Goal: Task Accomplishment & Management: Complete application form

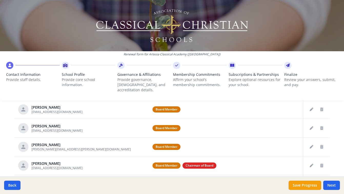
scroll to position [208, 0]
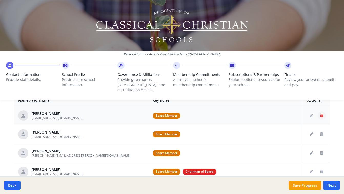
click at [322, 114] on icon "Delete staff" at bounding box center [321, 116] width 3 height 4
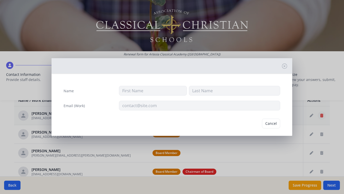
type input "[PERSON_NAME]"
type input "[EMAIL_ADDRESS][DOMAIN_NAME]"
click at [270, 124] on button "Delete" at bounding box center [271, 124] width 18 height 10
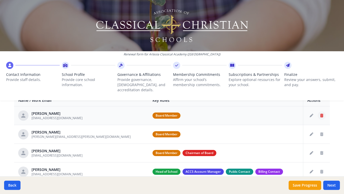
click at [322, 114] on icon "Delete staff" at bounding box center [321, 116] width 3 height 4
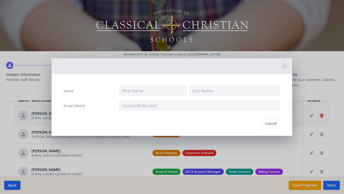
type input "[PERSON_NAME]"
type input "[EMAIL_ADDRESS][DOMAIN_NAME]"
click at [269, 122] on button "Delete" at bounding box center [271, 124] width 18 height 10
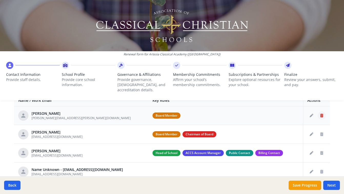
click at [320, 114] on icon "Delete staff" at bounding box center [321, 116] width 3 height 4
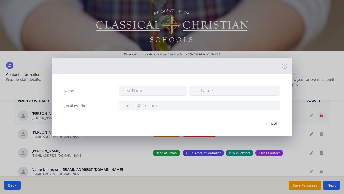
type input "[PERSON_NAME]"
type input "[PERSON_NAME][EMAIL_ADDRESS][PERSON_NAME][DOMAIN_NAME]"
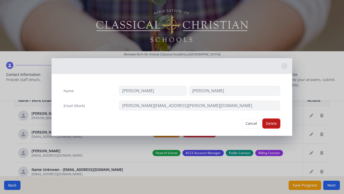
click at [273, 124] on button "Delete" at bounding box center [271, 124] width 18 height 10
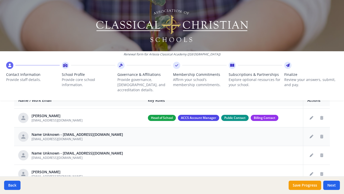
scroll to position [19, 0]
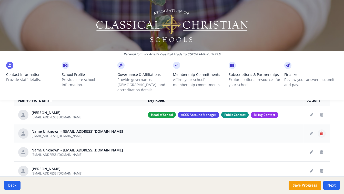
click at [322, 132] on icon "Delete staff" at bounding box center [321, 134] width 3 height 4
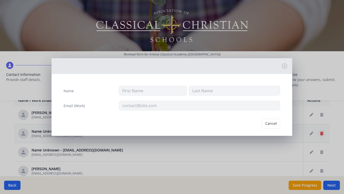
type input "[EMAIL_ADDRESS][DOMAIN_NAME]"
click at [278, 125] on button "Delete" at bounding box center [271, 124] width 18 height 10
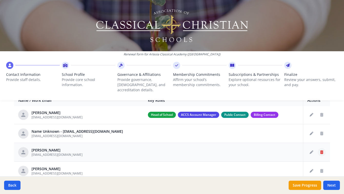
click at [322, 150] on icon "Delete staff" at bounding box center [321, 152] width 3 height 4
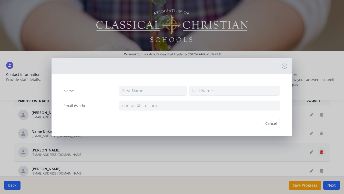
type input "[PERSON_NAME]"
type input "[EMAIL_ADDRESS][DOMAIN_NAME]"
click at [271, 124] on button "Delete" at bounding box center [271, 124] width 18 height 10
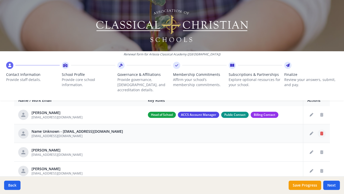
click at [321, 132] on icon "Delete staff" at bounding box center [321, 134] width 3 height 4
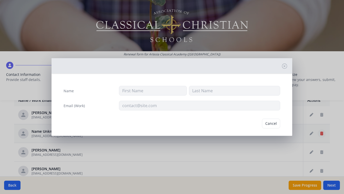
type input "[EMAIL_ADDRESS][DOMAIN_NAME]"
click at [274, 124] on button "Delete" at bounding box center [271, 124] width 18 height 10
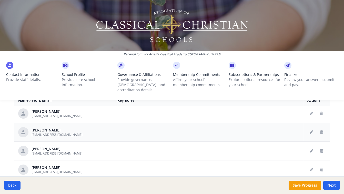
scroll to position [40, 0]
click at [322, 148] on icon "Delete staff" at bounding box center [321, 150] width 3 height 4
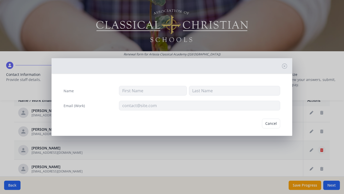
type input "[PERSON_NAME]"
type input "Kermode"
type input "[EMAIL_ADDRESS][DOMAIN_NAME]"
click at [275, 126] on button "Delete" at bounding box center [271, 124] width 18 height 10
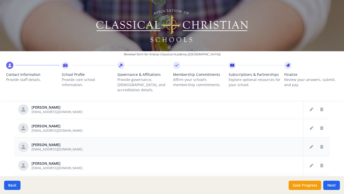
scroll to position [217, 0]
click at [320, 144] on icon "Delete staff" at bounding box center [321, 146] width 3 height 4
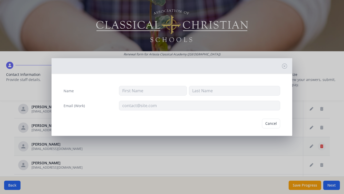
type input "Mark"
type input "Kermode"
type input "[EMAIL_ADDRESS][DOMAIN_NAME]"
click at [275, 124] on button "Delete" at bounding box center [271, 124] width 18 height 10
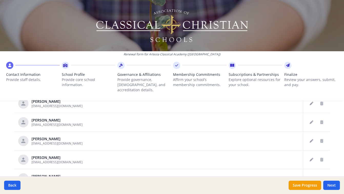
scroll to position [242, 0]
click at [322, 138] on icon "Delete staff" at bounding box center [321, 140] width 3 height 4
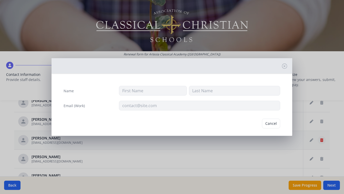
type input "[PERSON_NAME]"
type input "[EMAIL_ADDRESS][DOMAIN_NAME]"
click at [275, 124] on button "Delete" at bounding box center [271, 124] width 18 height 10
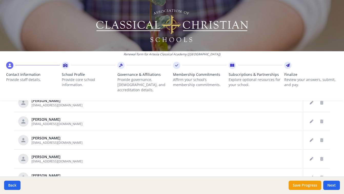
scroll to position [0, 0]
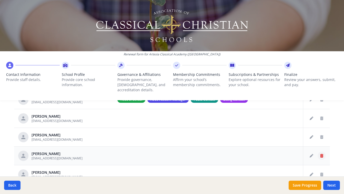
click at [320, 154] on icon "Delete staff" at bounding box center [321, 156] width 3 height 4
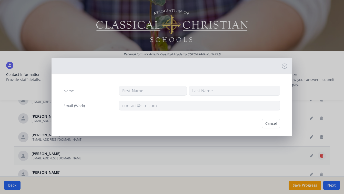
type input "[PERSON_NAME]"
type input "[EMAIL_ADDRESS][DOMAIN_NAME]"
click at [272, 124] on button "Delete" at bounding box center [271, 124] width 18 height 10
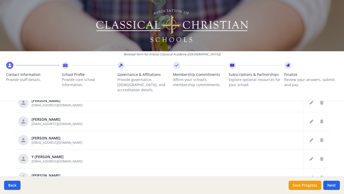
scroll to position [258, 0]
click at [322, 138] on icon "Delete staff" at bounding box center [321, 140] width 3 height 4
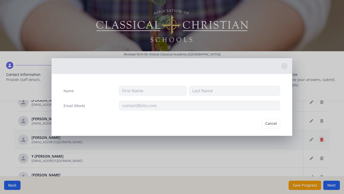
type input "[PERSON_NAME]"
type input "[EMAIL_ADDRESS][DOMAIN_NAME]"
click at [272, 125] on button "Delete" at bounding box center [271, 124] width 18 height 10
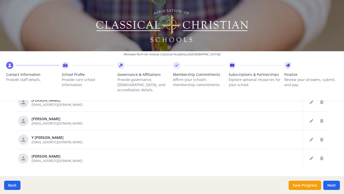
scroll to position [266, 0]
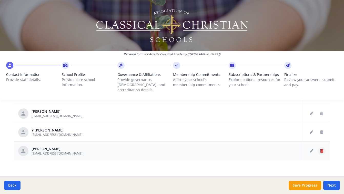
click at [322, 149] on icon "Delete staff" at bounding box center [321, 151] width 3 height 4
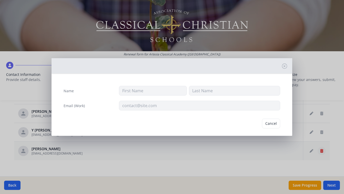
type input "[PERSON_NAME]"
type input "[EMAIL_ADDRESS][DOMAIN_NAME]"
click at [272, 124] on button "Delete" at bounding box center [271, 124] width 18 height 10
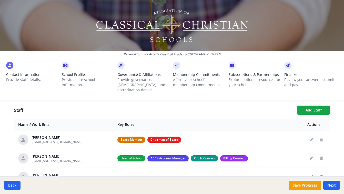
scroll to position [182, 0]
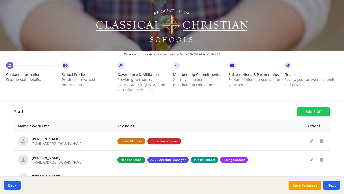
click at [308, 108] on button "Add Staff" at bounding box center [313, 111] width 33 height 9
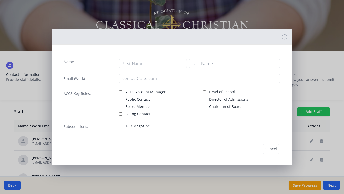
checkbox input "false"
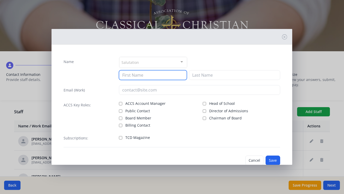
click at [159, 75] on input at bounding box center [153, 75] width 68 height 10
type input "[PERSON_NAME]"
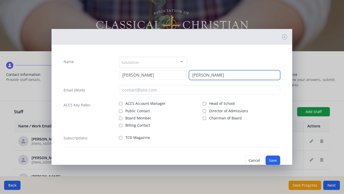
type input "[PERSON_NAME]"
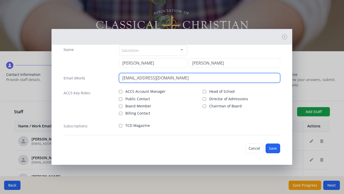
scroll to position [13, 0]
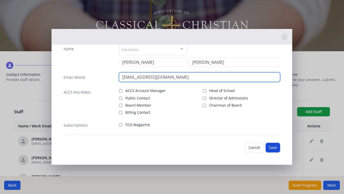
type input "[EMAIL_ADDRESS][DOMAIN_NAME]"
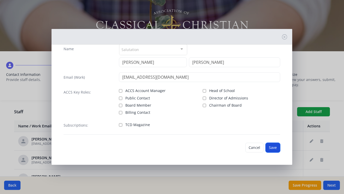
click at [275, 148] on button "Save" at bounding box center [272, 148] width 15 height 10
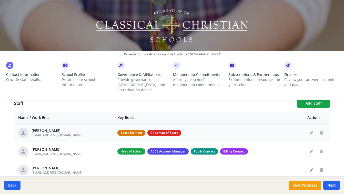
scroll to position [186, 0]
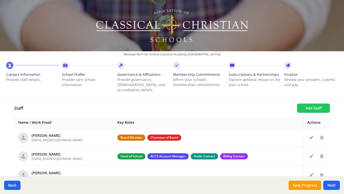
click at [312, 103] on button "Add Staff" at bounding box center [313, 107] width 33 height 9
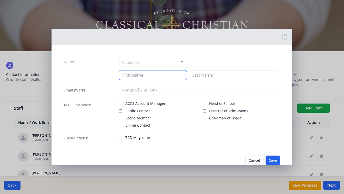
click at [162, 75] on input at bounding box center [153, 75] width 68 height 10
type input "[PERSON_NAME]"
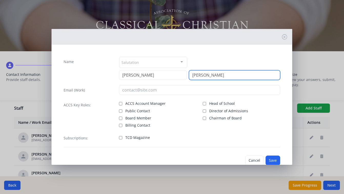
type input "[PERSON_NAME]"
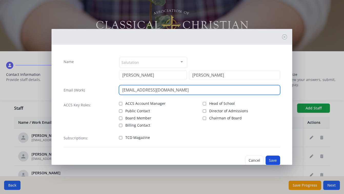
type input "[EMAIL_ADDRESS][DOMAIN_NAME]"
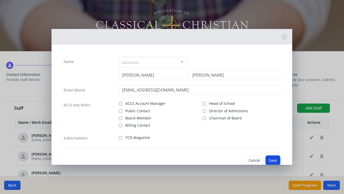
click at [275, 158] on button "Save" at bounding box center [272, 160] width 15 height 10
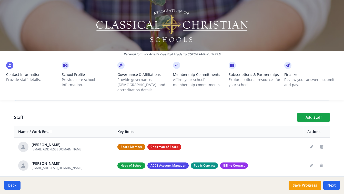
scroll to position [168, 0]
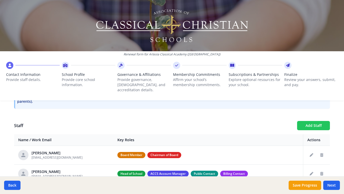
click at [308, 121] on button "Add Staff" at bounding box center [313, 125] width 33 height 9
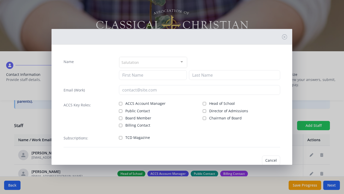
checkbox input "false"
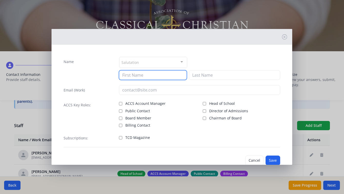
click at [165, 76] on input at bounding box center [153, 75] width 68 height 10
type input "[PERSON_NAME]"
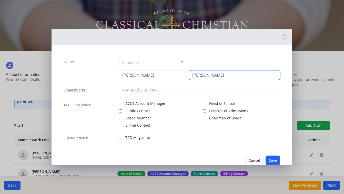
type input "[PERSON_NAME]"
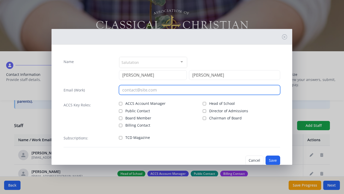
click at [163, 90] on input "email" at bounding box center [199, 90] width 161 height 10
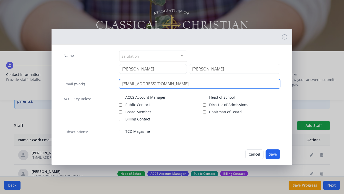
scroll to position [13, 0]
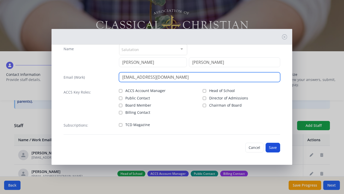
type input "[EMAIL_ADDRESS][DOMAIN_NAME]"
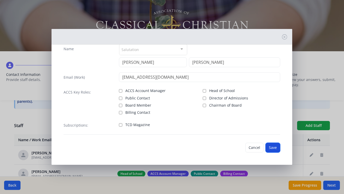
click at [275, 146] on button "Save" at bounding box center [272, 148] width 15 height 10
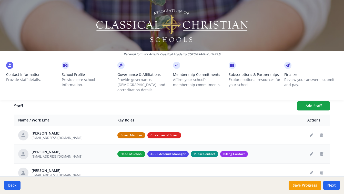
scroll to position [186, 0]
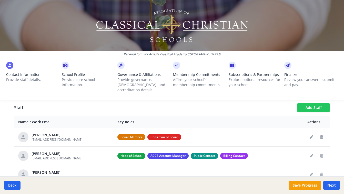
click at [307, 105] on button "Add Staff" at bounding box center [313, 107] width 33 height 9
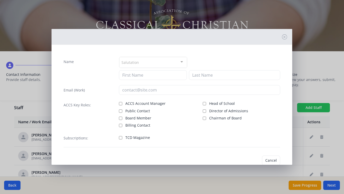
checkbox input "false"
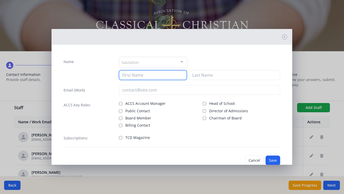
click at [152, 76] on input at bounding box center [153, 75] width 68 height 10
type input "[PERSON_NAME]"
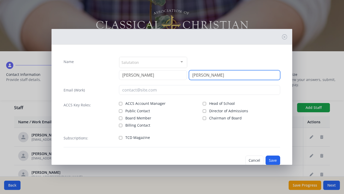
type input "[PERSON_NAME]"
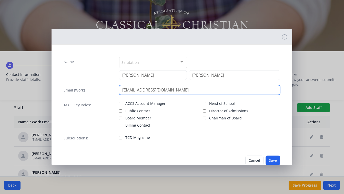
type input "[EMAIL_ADDRESS][DOMAIN_NAME]"
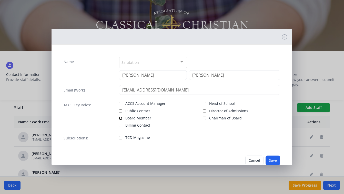
click at [121, 118] on input "Board Member" at bounding box center [120, 117] width 3 height 3
checkbox input "true"
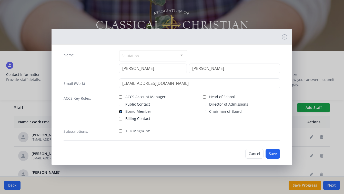
scroll to position [13, 0]
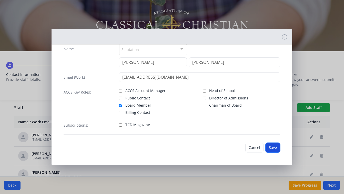
click at [277, 149] on button "Save" at bounding box center [272, 148] width 15 height 10
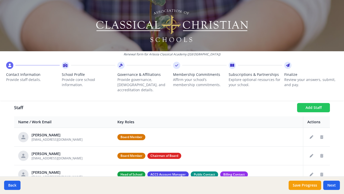
click at [305, 104] on button "Add Staff" at bounding box center [313, 107] width 33 height 9
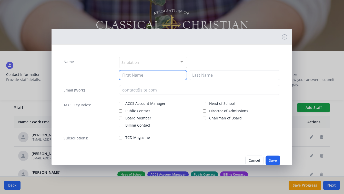
click at [171, 77] on input at bounding box center [153, 75] width 68 height 10
type input "[PERSON_NAME]"
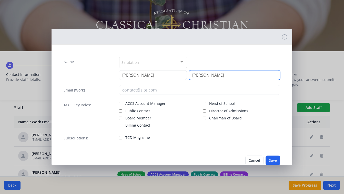
type input "[PERSON_NAME]"
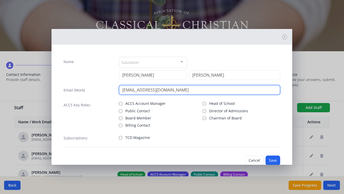
type input "[EMAIL_ADDRESS][DOMAIN_NAME]"
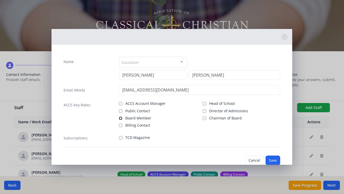
click at [120, 118] on input "Board Member" at bounding box center [120, 117] width 3 height 3
checkbox input "true"
click at [274, 160] on button "Save" at bounding box center [272, 160] width 15 height 10
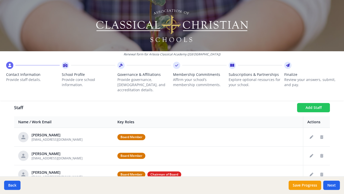
click at [314, 103] on button "Add Staff" at bounding box center [313, 107] width 33 height 9
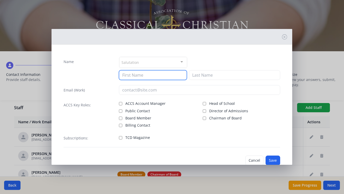
click at [158, 76] on input at bounding box center [153, 75] width 68 height 10
type input "[PERSON_NAME]"
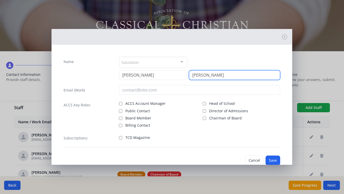
type input "[PERSON_NAME]"
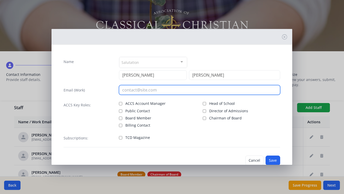
click at [177, 91] on input "email" at bounding box center [199, 90] width 161 height 10
type input "[EMAIL_ADDRESS][DOMAIN_NAME]"
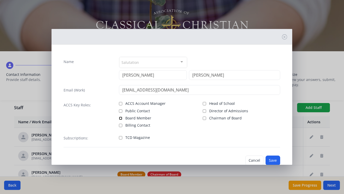
click at [120, 119] on input "Board Member" at bounding box center [120, 117] width 3 height 3
checkbox input "true"
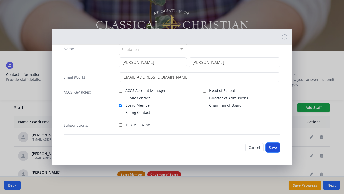
click at [277, 149] on button "Save" at bounding box center [272, 148] width 15 height 10
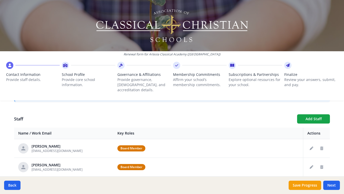
scroll to position [174, 0]
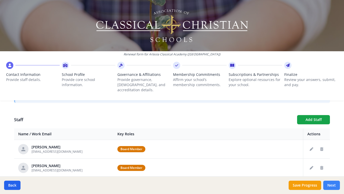
click at [334, 186] on button "Next" at bounding box center [331, 184] width 17 height 9
type input "(157) 598-8324 x 0"
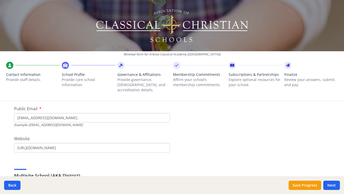
click at [23, 114] on input "[EMAIL_ADDRESS][DOMAIN_NAME]" at bounding box center [92, 117] width 156 height 9
drag, startPoint x: 33, startPoint y: 113, endPoint x: 17, endPoint y: 113, distance: 16.1
click at [17, 113] on input "[EMAIL_ADDRESS][DOMAIN_NAME]" at bounding box center [92, 117] width 156 height 9
type input "[EMAIL_ADDRESS][DOMAIN_NAME]"
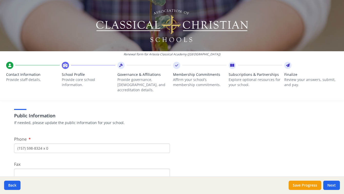
scroll to position [94, 0]
click at [35, 144] on input "(157) 598-8324 x 0" at bounding box center [92, 147] width 156 height 9
click at [35, 143] on input "(157) 598-8324 x 0" at bounding box center [92, 147] width 156 height 9
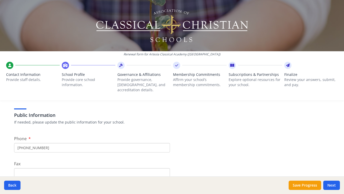
type input "[PHONE_NUMBER]"
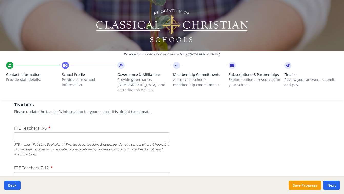
scroll to position [303, 0]
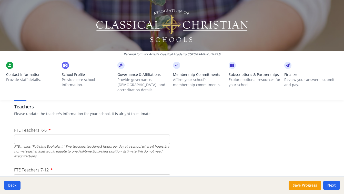
click at [79, 134] on input "FTE Teachers K-6" at bounding box center [92, 138] width 156 height 9
click at [164, 134] on input "5" at bounding box center [92, 138] width 156 height 9
type input "4"
click at [165, 135] on input "4" at bounding box center [92, 138] width 156 height 9
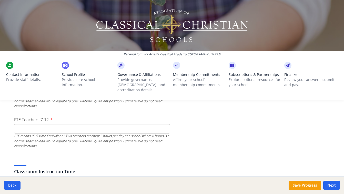
scroll to position [355, 0]
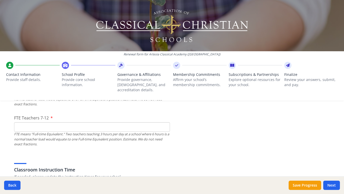
click at [150, 122] on input "FTE Teachers 7-12" at bounding box center [92, 126] width 156 height 9
type input "0"
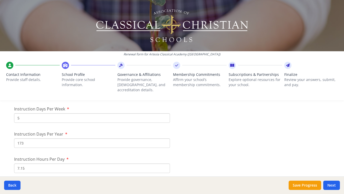
scroll to position [440, 0]
click at [57, 138] on input "173" at bounding box center [92, 141] width 156 height 9
type input "172"
click at [39, 113] on input "5" at bounding box center [92, 116] width 156 height 9
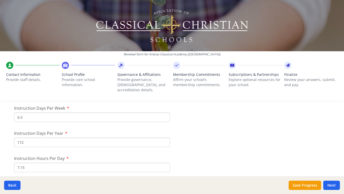
scroll to position [438, 0]
drag, startPoint x: 31, startPoint y: 113, endPoint x: 13, endPoint y: 112, distance: 17.7
type input "5"
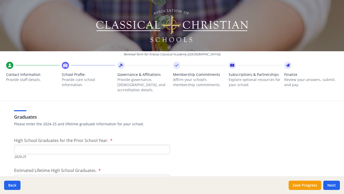
scroll to position [716, 0]
click at [158, 145] on input "High School Graduates for the Prior School Year." at bounding box center [92, 148] width 156 height 9
type input "0"
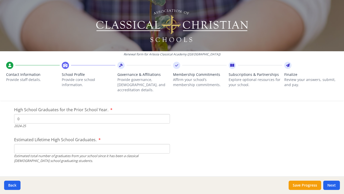
scroll to position [755, 0]
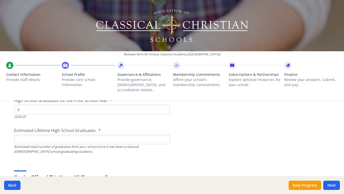
click at [152, 136] on input "Estimated Lifetime High School Graduates." at bounding box center [92, 139] width 156 height 9
type input "0"
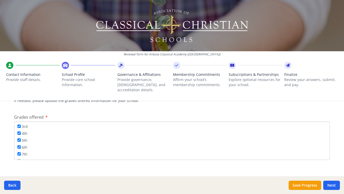
scroll to position [28, 0]
click at [18, 152] on input "7th" at bounding box center [18, 153] width 3 height 3
checkbox input "false"
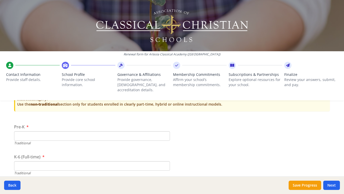
scroll to position [1061, 0]
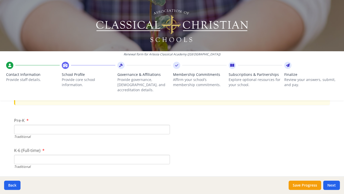
click at [26, 125] on input "Pre-K" at bounding box center [92, 129] width 156 height 9
type input "0"
click at [30, 155] on input "K-6 (Full-time)" at bounding box center [92, 159] width 156 height 9
type input "8"
click at [4, 152] on div "Renewal form for Artesia Classical Academy ([GEOGRAPHIC_DATA]) Contact Informat…" at bounding box center [172, 97] width 344 height 194
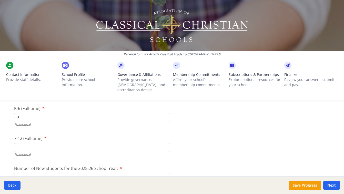
scroll to position [1111, 0]
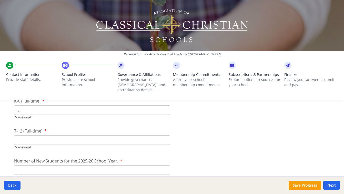
click at [24, 135] on input "7-12 (Full-time)" at bounding box center [92, 139] width 156 height 9
type input "0"
click at [25, 165] on input "Number of New Students for the 2025-26 School Year." at bounding box center [92, 169] width 156 height 9
type input "1"
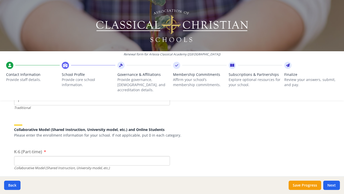
scroll to position [1181, 0]
click at [20, 155] on input "K-6 (Part-time)" at bounding box center [92, 159] width 156 height 9
type input "0"
click at [6, 151] on div "Renewal form for Artesia Classical Academy ([GEOGRAPHIC_DATA]) Contact Informat…" at bounding box center [172, 97] width 344 height 194
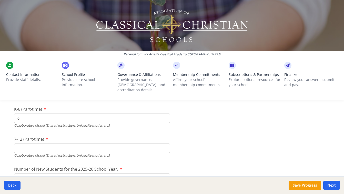
scroll to position [1223, 0]
click at [20, 143] on input "7-12 (Part-time)" at bounding box center [92, 147] width 156 height 9
type input "0"
click at [6, 146] on div "Renewal form for Artesia Classical Academy ([GEOGRAPHIC_DATA]) Contact Informat…" at bounding box center [172, 97] width 344 height 194
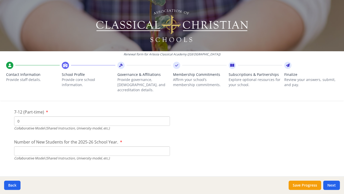
scroll to position [1268, 0]
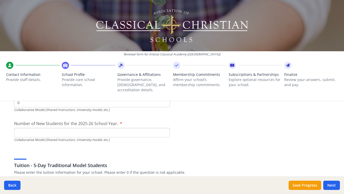
click at [23, 17] on input "Number of New Students for the 2025-26 School Year." at bounding box center [92, 12] width 156 height 9
type input "0"
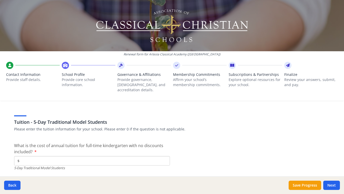
scroll to position [1321, 0]
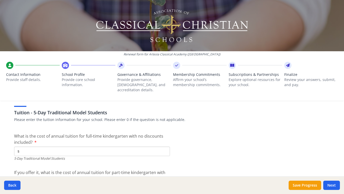
click at [31, 147] on input "$" at bounding box center [92, 150] width 156 height 9
type input "$6 500"
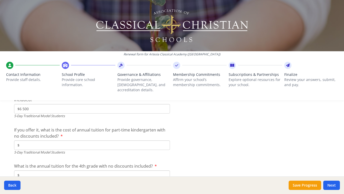
scroll to position [1365, 0]
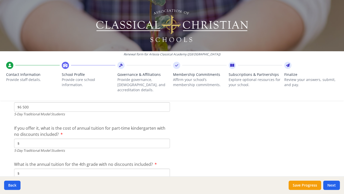
click at [26, 138] on input "$" at bounding box center [92, 142] width 156 height 9
type input "$0"
click at [27, 168] on input "$" at bounding box center [92, 172] width 156 height 9
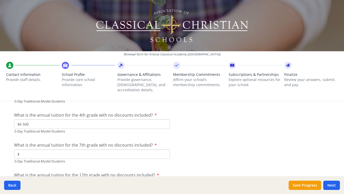
scroll to position [1418, 0]
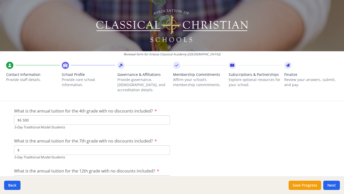
type input "$6 500"
click at [26, 147] on input "$" at bounding box center [92, 149] width 156 height 9
type input "$0"
click at [7, 146] on div "Renewal form for Artesia Classical Academy ([GEOGRAPHIC_DATA]) Contact Informat…" at bounding box center [172, 97] width 344 height 194
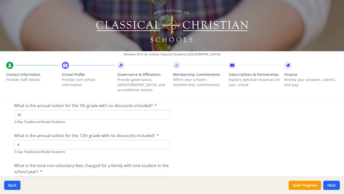
scroll to position [1458, 0]
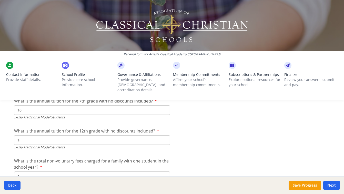
click at [26, 136] on input "$" at bounding box center [92, 139] width 156 height 9
type input "$0"
click at [7, 144] on div "Renewal form for Artesia Classical Academy ([GEOGRAPHIC_DATA]) Contact Informat…" at bounding box center [172, 97] width 344 height 194
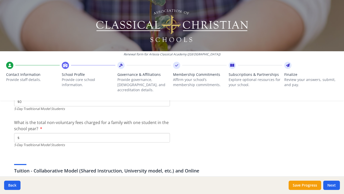
scroll to position [1500, 0]
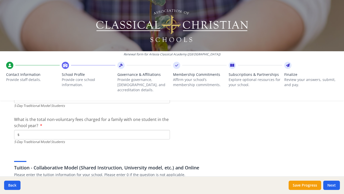
click at [32, 130] on input "$" at bounding box center [92, 134] width 156 height 9
type input "$1 000"
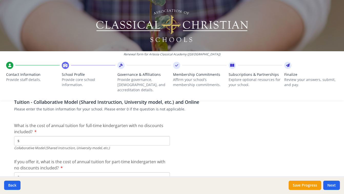
scroll to position [1566, 0]
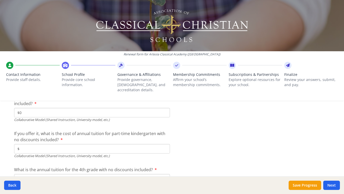
scroll to position [1602, 0]
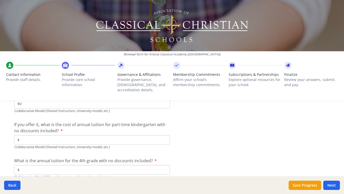
type input "$0"
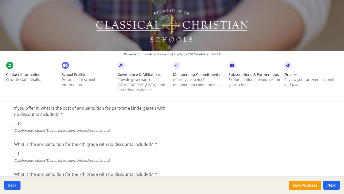
type input "$0"
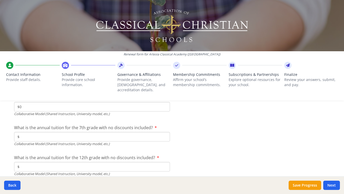
scroll to position [1668, 0]
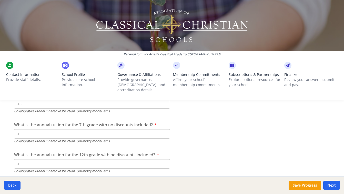
type input "$0"
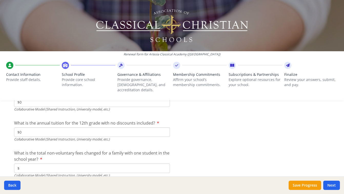
scroll to position [1718, 0]
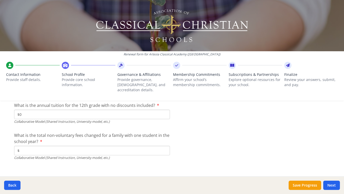
type input "$0"
click at [27, 146] on input "$" at bounding box center [92, 150] width 156 height 9
type input "$0"
click at [331, 186] on button "Next" at bounding box center [331, 184] width 17 height 9
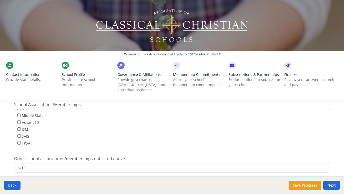
scroll to position [343, 0]
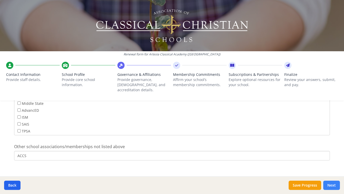
click at [334, 184] on button "Next" at bounding box center [331, 184] width 17 height 9
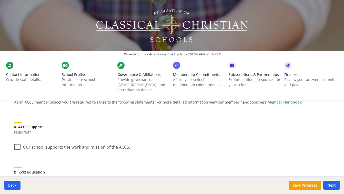
scroll to position [49, 0]
click at [17, 143] on label "Our school supports the work and mission of the ACCS." at bounding box center [72, 145] width 116 height 11
click at [0, 0] on input "Our school supports the work and mission of the ACCS." at bounding box center [0, 0] width 0 height 0
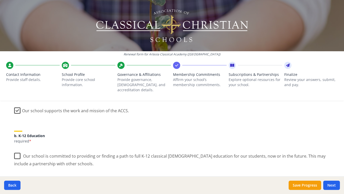
scroll to position [89, 0]
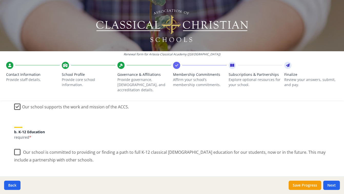
click at [16, 148] on label "Our school is committed to providing or finding a path to full K-12 classical […" at bounding box center [171, 153] width 315 height 17
click at [0, 0] on input "Our school is committed to providing or finding a path to full K-12 classical […" at bounding box center [0, 0] width 0 height 0
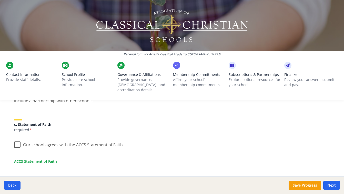
scroll to position [152, 0]
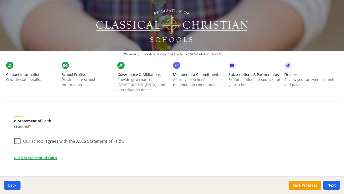
click at [17, 135] on label "Our school agrees with the ACCS Statement of Faith." at bounding box center [69, 139] width 110 height 11
click at [0, 0] on input "Our school agrees with the ACCS Statement of Faith." at bounding box center [0, 0] width 0 height 0
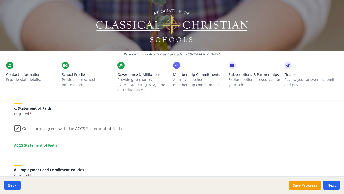
scroll to position [167, 0]
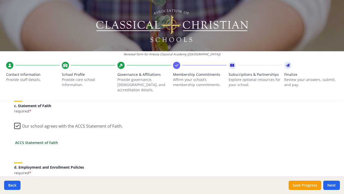
click at [24, 140] on link "ACCS Statement of Faith" at bounding box center [36, 142] width 43 height 5
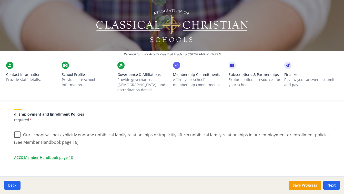
scroll to position [221, 0]
click at [18, 129] on label "Our school will not explicitly endorse unbiblical family relationships or impli…" at bounding box center [171, 135] width 315 height 17
click at [0, 0] on input "Our school will not explicitly endorse unbiblical family relationships or impli…" at bounding box center [0, 0] width 0 height 0
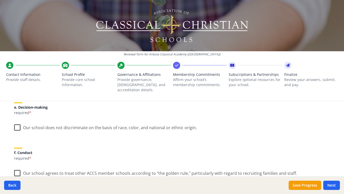
scroll to position [295, 0]
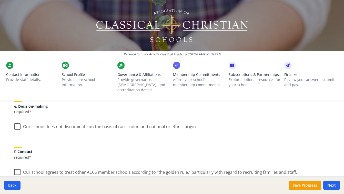
click at [17, 120] on label "Our school does not discriminate on the basis of race, color, and national or e…" at bounding box center [105, 125] width 183 height 11
click at [0, 0] on input "Our school does not discriminate on the basis of race, color, and national or e…" at bounding box center [0, 0] width 0 height 0
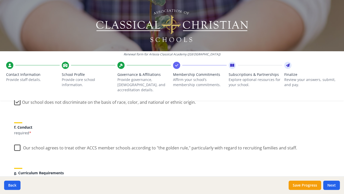
scroll to position [324, 0]
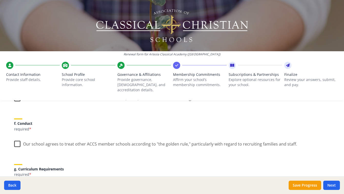
click at [17, 140] on label "Our school agrees to treat other ACCS member schools according to "the golden r…" at bounding box center [155, 142] width 283 height 11
click at [0, 0] on input "Our school agrees to treat other ACCS member schools according to "the golden r…" at bounding box center [0, 0] width 0 height 0
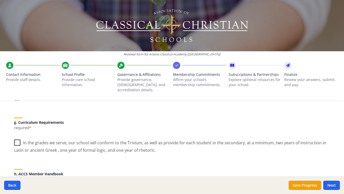
scroll to position [372, 0]
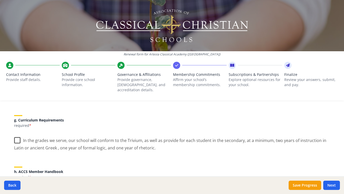
click at [17, 135] on label "In the grades we serve, our school will conform to the Trivium, as well as prov…" at bounding box center [171, 142] width 315 height 17
click at [0, 0] on input "In the grades we serve, our school will conform to the Trivium, as well as prov…" at bounding box center [0, 0] width 0 height 0
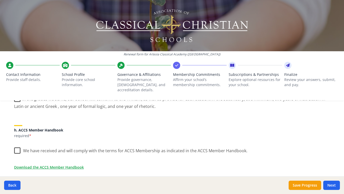
scroll to position [414, 0]
click at [17, 144] on label "We have received and will comply with the terms for ACCS Membership as indicate…" at bounding box center [130, 148] width 233 height 11
click at [0, 0] on input "We have received and will comply with the terms for ACCS Membership as indicate…" at bounding box center [0, 0] width 0 height 0
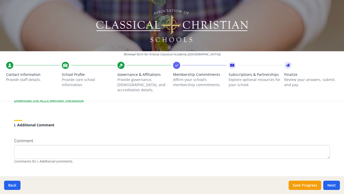
scroll to position [485, 0]
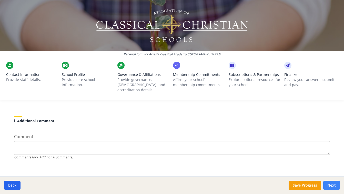
click at [334, 185] on button "Next" at bounding box center [331, 184] width 17 height 9
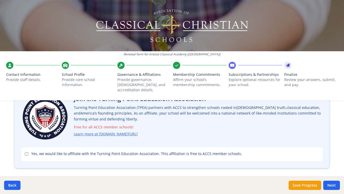
scroll to position [43, 0]
click at [27, 152] on input "Yes, we would like to affiliate with the Turning Point Education Association. T…" at bounding box center [26, 153] width 3 height 3
checkbox input "true"
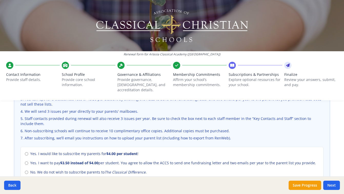
scroll to position [199, 0]
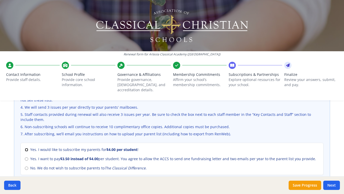
click at [27, 148] on input "Yes. I would like to subscribe my parents for $4.00 per student !" at bounding box center [26, 149] width 3 height 3
radio input "true"
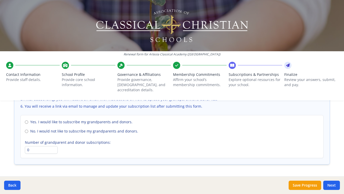
scroll to position [391, 0]
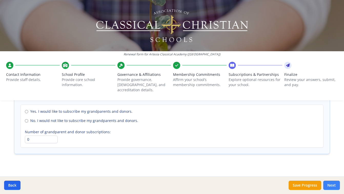
click at [331, 184] on button "Next" at bounding box center [331, 184] width 17 height 9
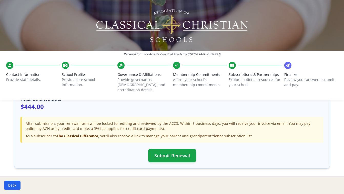
scroll to position [173, 0]
click at [170, 151] on button "Submit Renewal" at bounding box center [172, 154] width 48 height 13
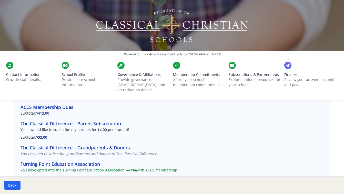
scroll to position [0, 0]
